Goal: Find contact information: Find contact information

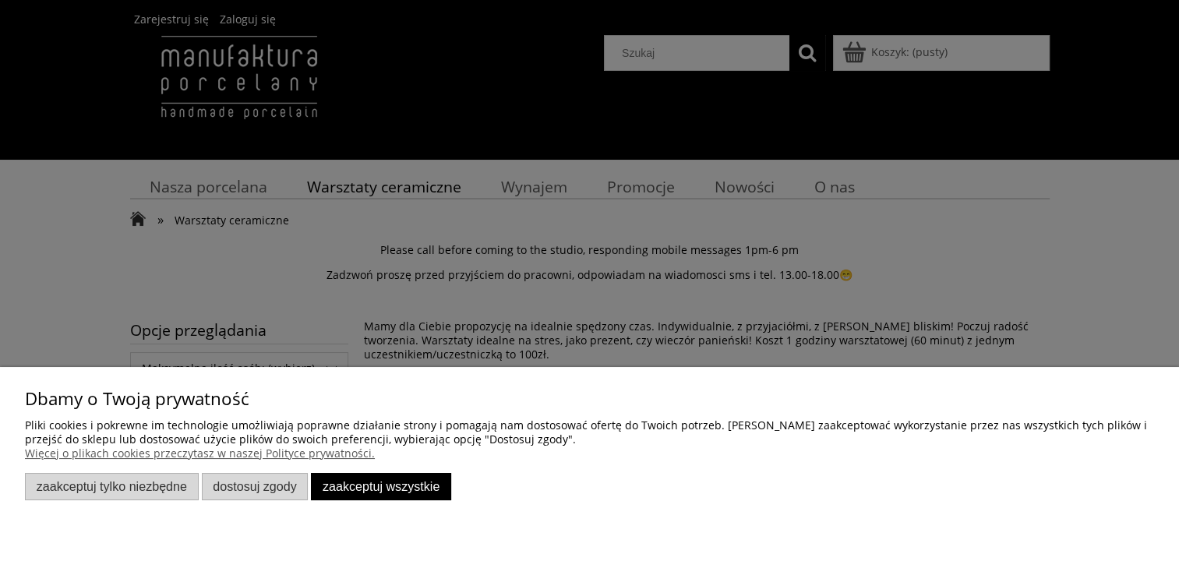
click at [704, 214] on div at bounding box center [589, 287] width 1179 height 575
click at [383, 493] on button "Zaakceptuj wszystkie" at bounding box center [381, 486] width 140 height 27
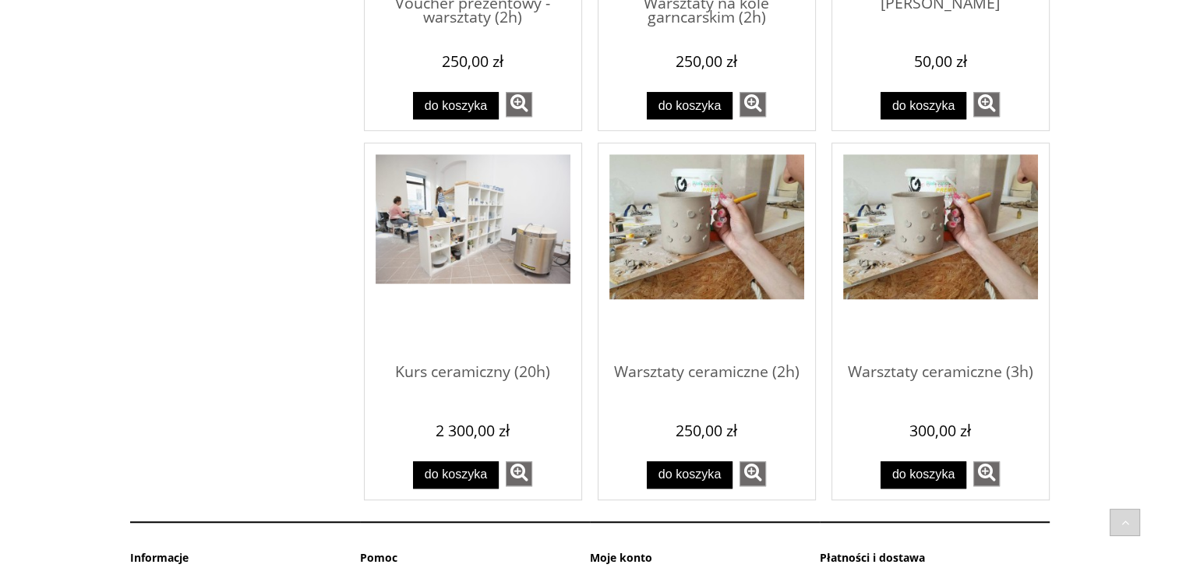
scroll to position [1230, 0]
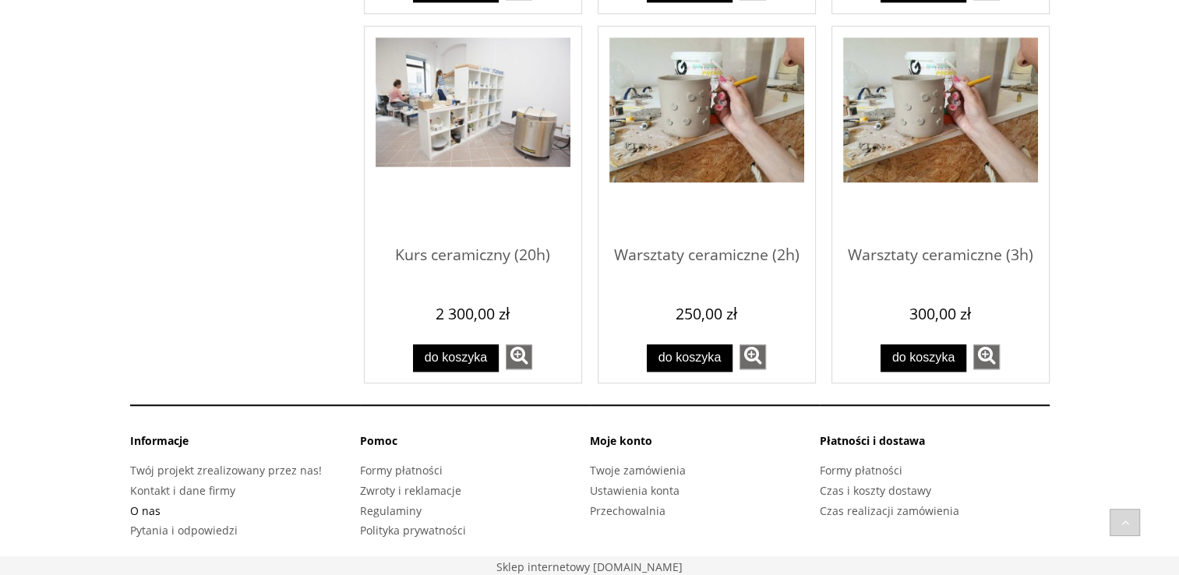
click at [151, 510] on link "O nas" at bounding box center [145, 510] width 30 height 15
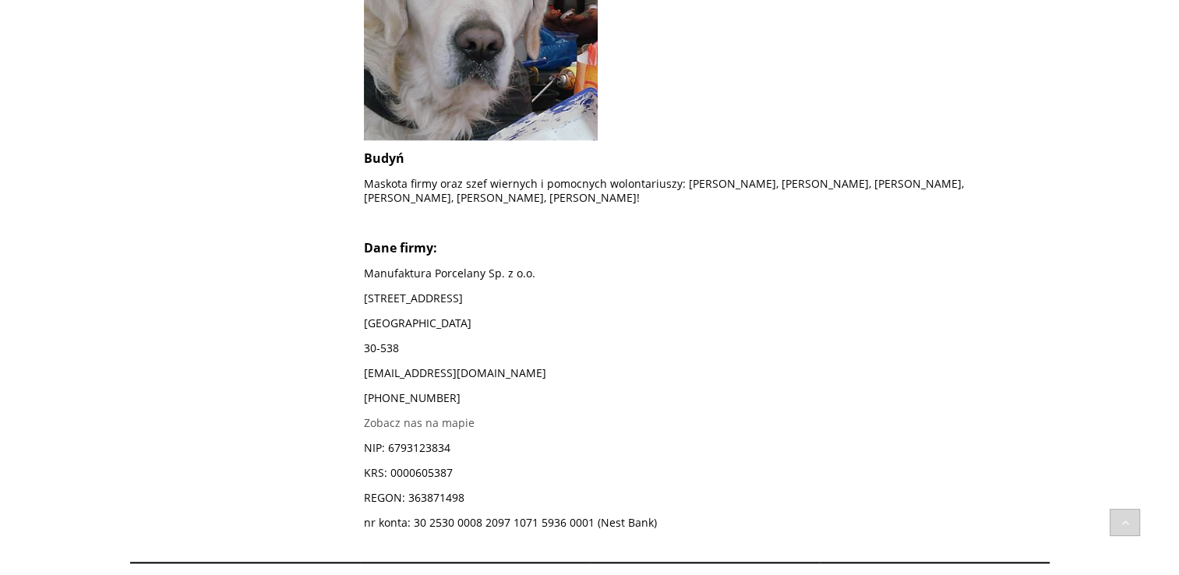
scroll to position [1627, 0]
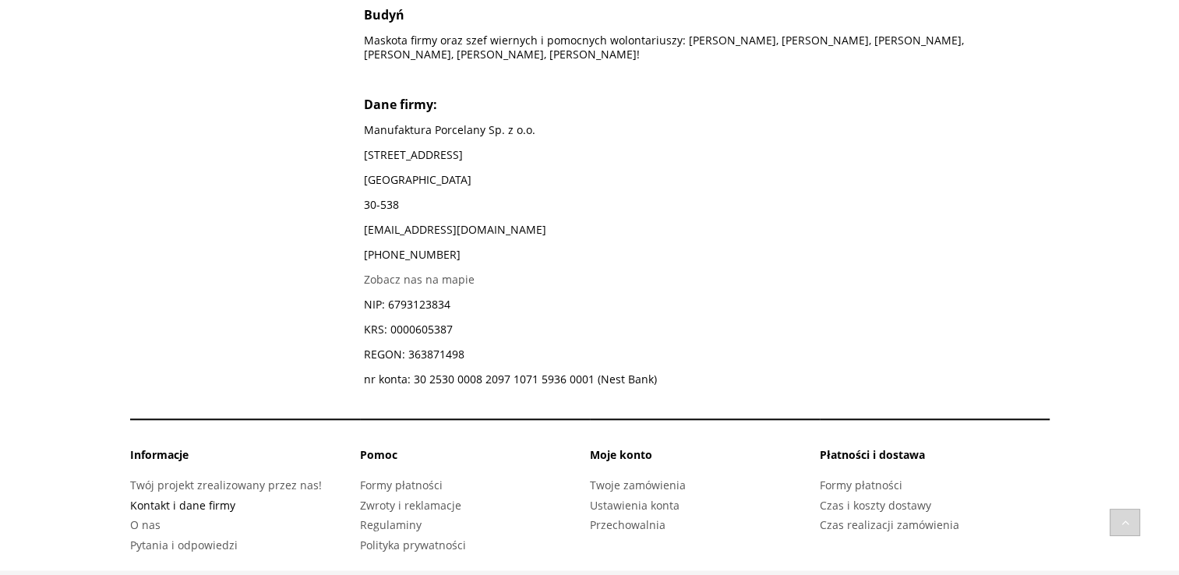
click at [190, 498] on link "Kontakt i dane firmy" at bounding box center [182, 505] width 105 height 15
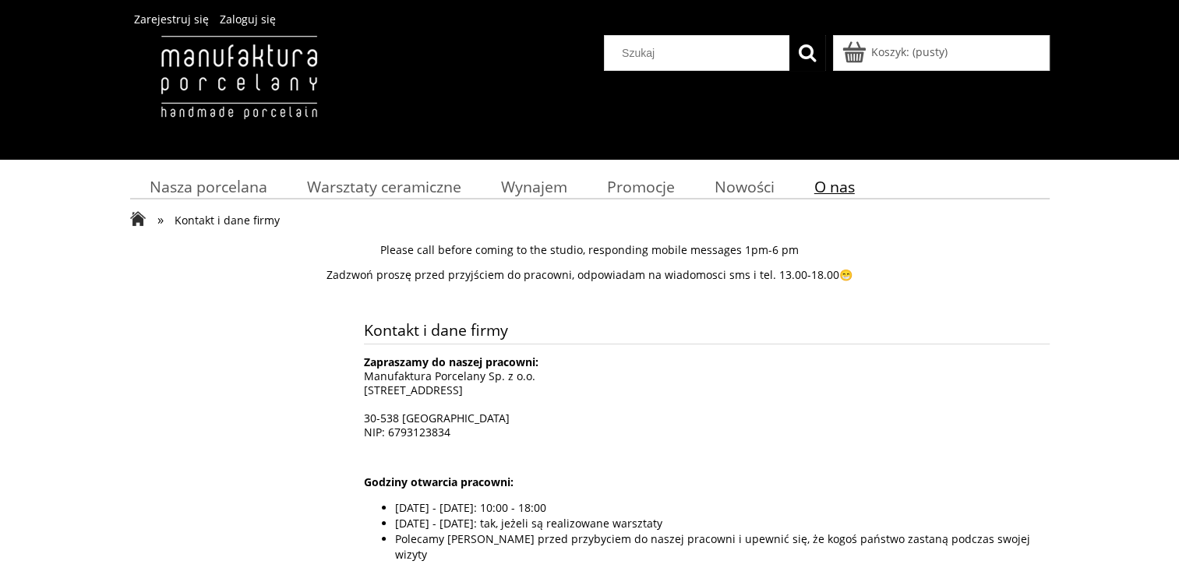
click at [835, 193] on span "O nas" at bounding box center [834, 186] width 41 height 21
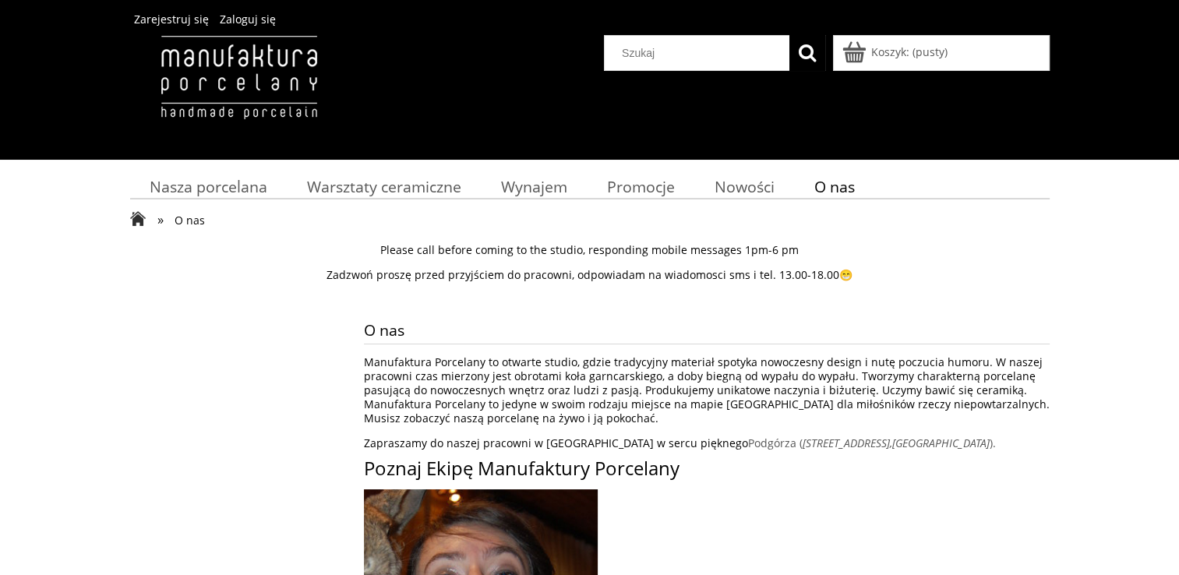
click at [218, 96] on img at bounding box center [238, 93] width 217 height 117
